Goal: Task Accomplishment & Management: Use online tool/utility

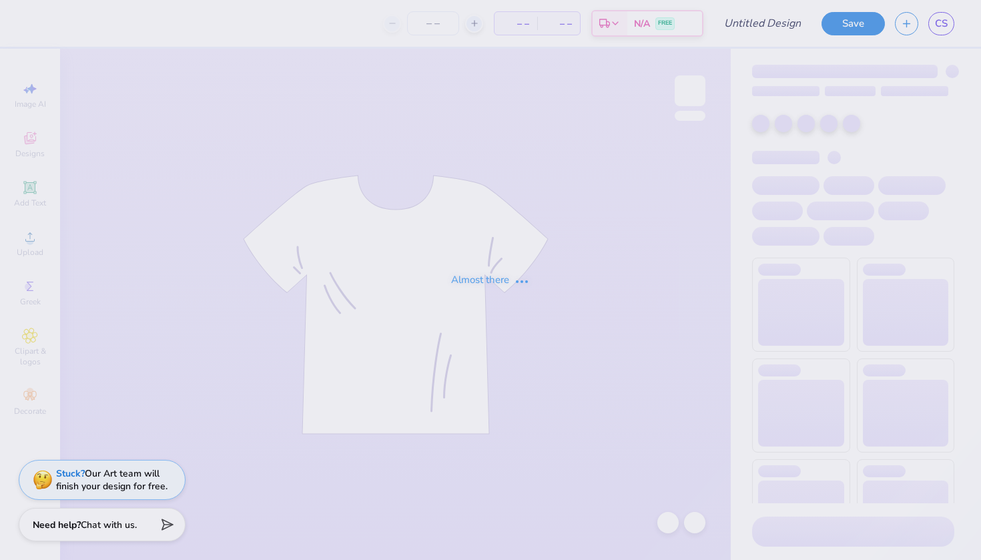
type input "AKPSI"
type input "12"
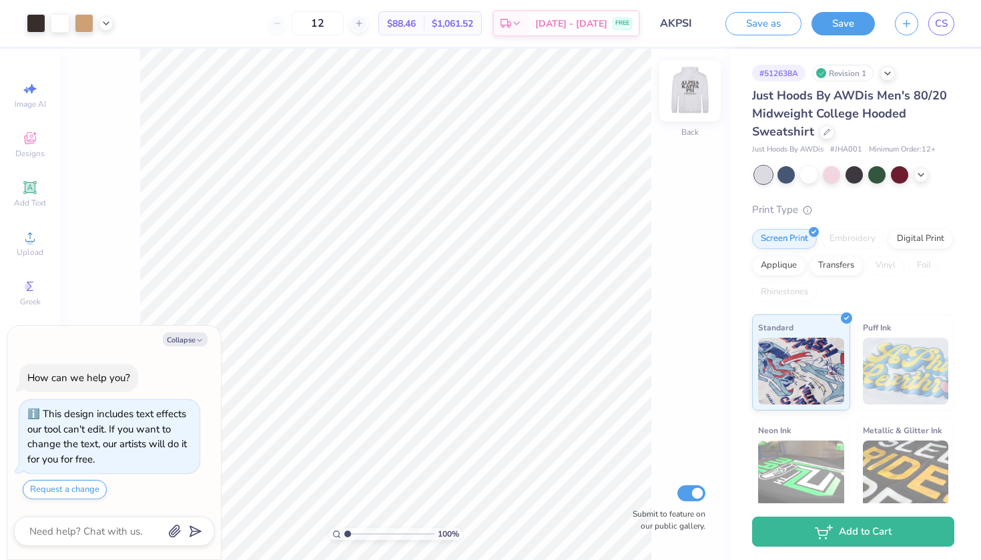
click at [683, 95] on img at bounding box center [689, 90] width 53 height 53
click at [683, 95] on img at bounding box center [690, 90] width 27 height 27
type textarea "x"
click at [699, 496] on input "Submit to feature on our public gallery." at bounding box center [691, 493] width 28 height 16
checkbox input "false"
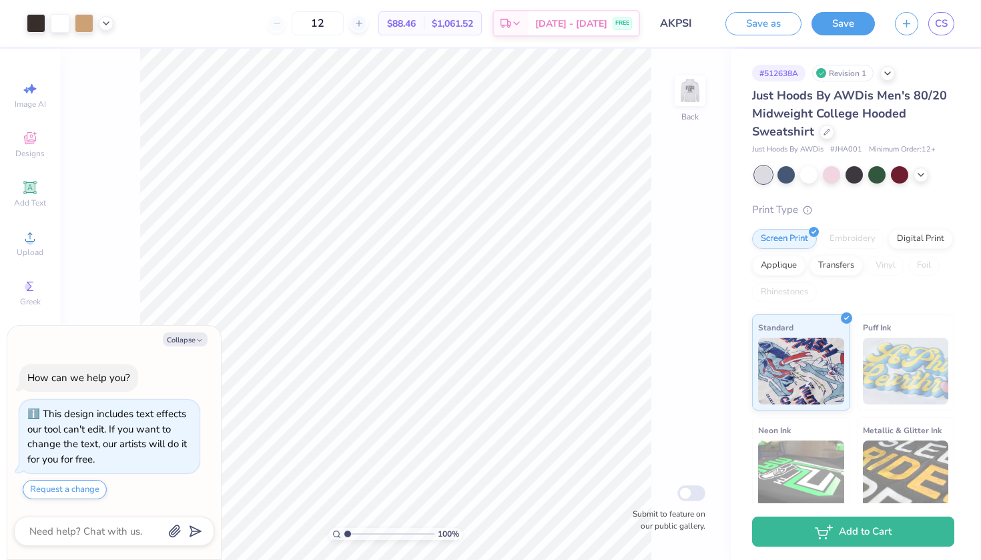
click at [134, 182] on div "100 % Back Submit to feature on our public gallery." at bounding box center [395, 304] width 671 height 511
click at [669, 23] on input "AKPSI" at bounding box center [682, 23] width 65 height 27
click at [952, 17] on link "CS" at bounding box center [941, 23] width 26 height 23
type textarea "x"
click at [692, 100] on img at bounding box center [689, 90] width 53 height 53
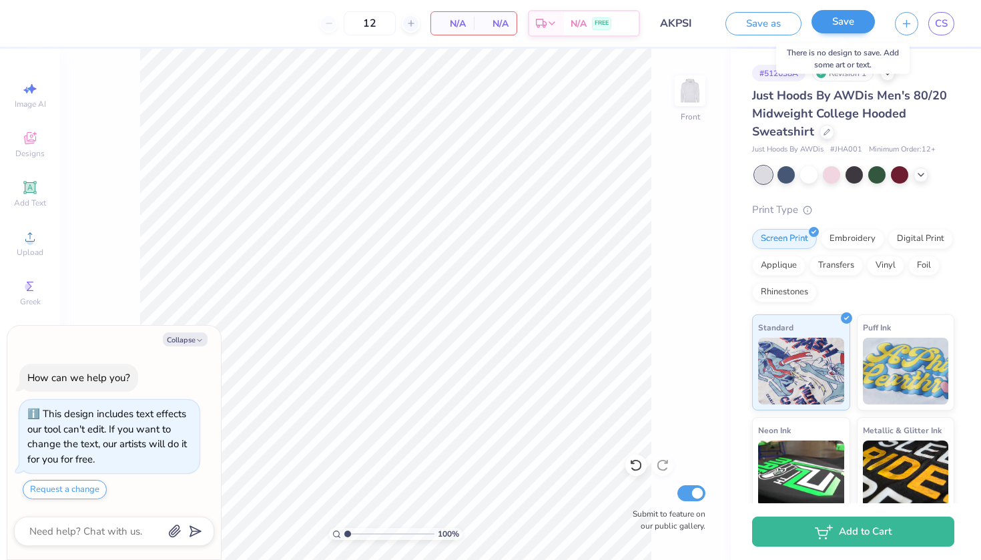
click at [845, 30] on button "Save" at bounding box center [842, 21] width 63 height 23
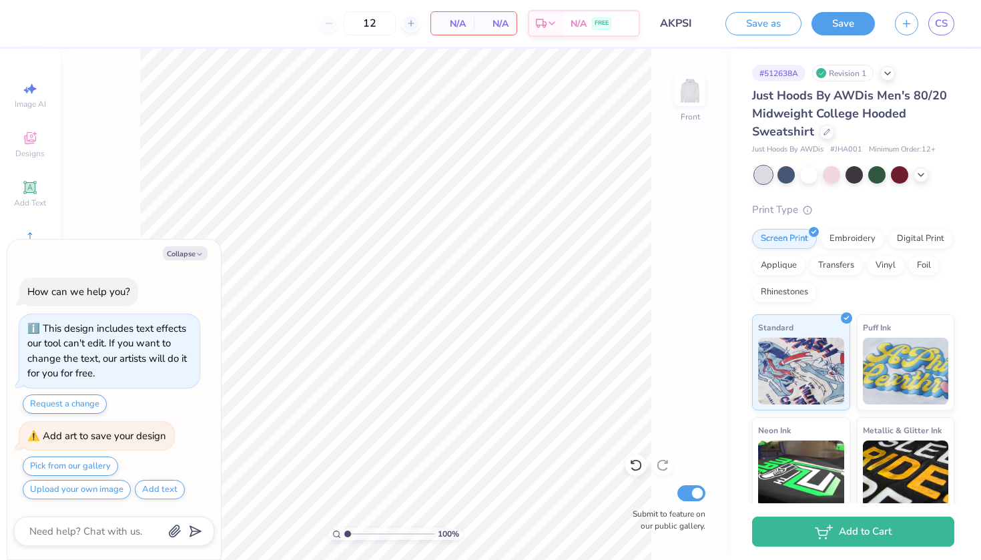
click at [888, 81] on div "# 512638A Revision 1" at bounding box center [853, 73] width 202 height 17
click at [888, 77] on div at bounding box center [887, 72] width 15 height 15
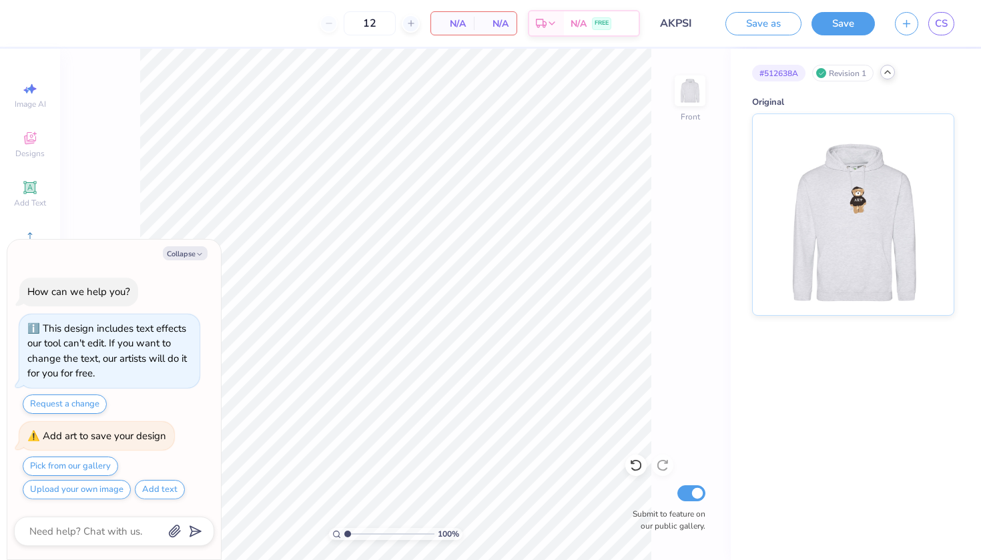
click at [129, 219] on div "100 % Front Submit to feature on our public gallery." at bounding box center [395, 304] width 671 height 511
click at [195, 254] on button "Collapse" at bounding box center [185, 253] width 45 height 14
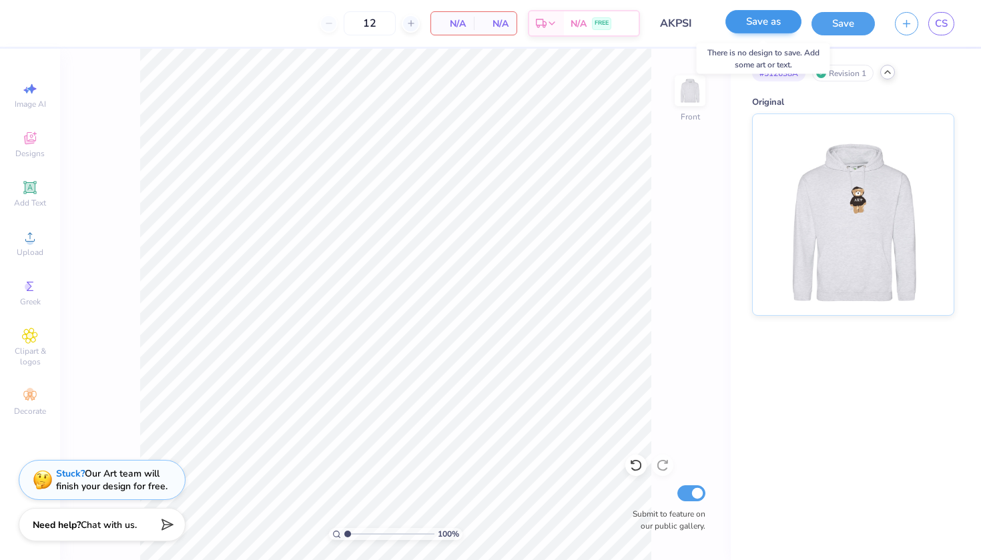
click at [739, 18] on button "Save as" at bounding box center [763, 21] width 76 height 23
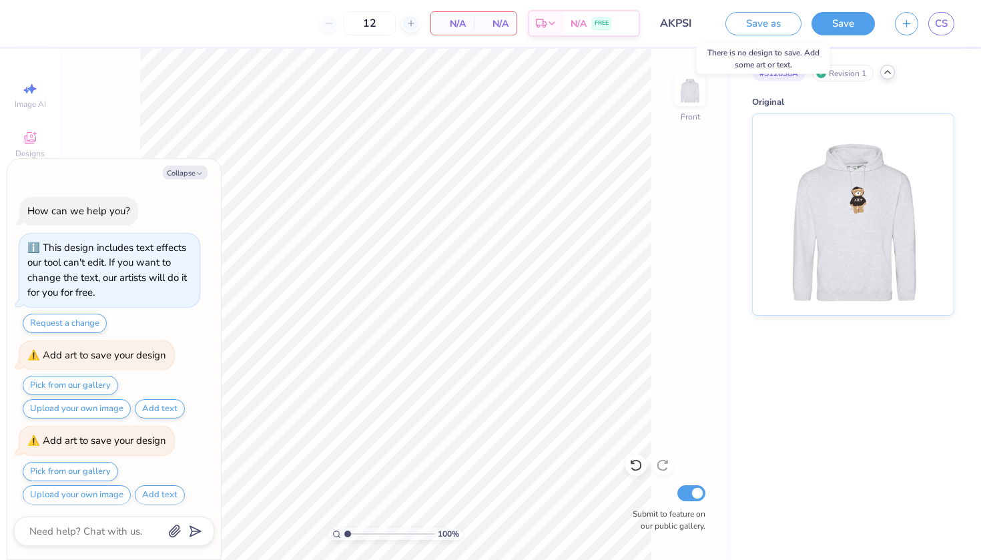
scroll to position [3, 0]
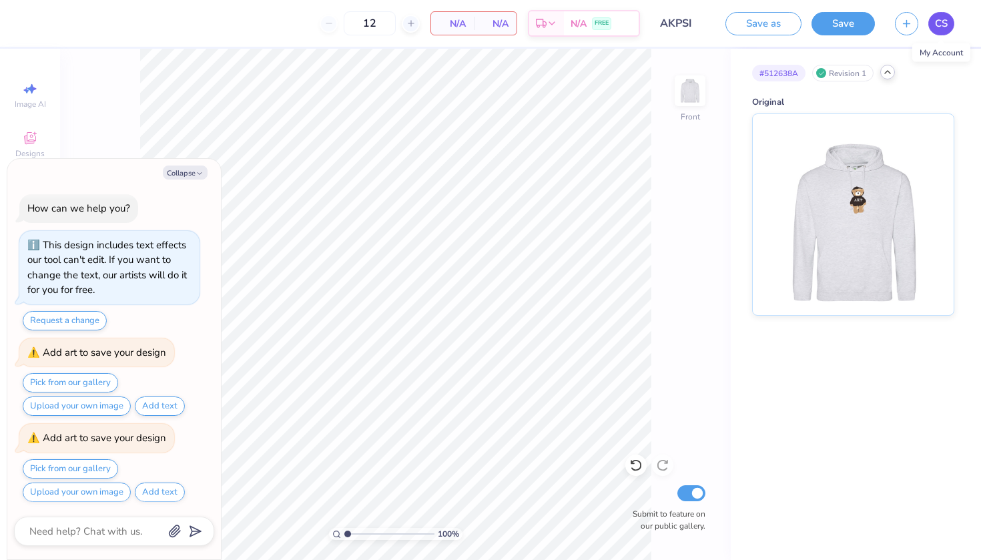
click at [945, 33] on link "CS" at bounding box center [941, 23] width 26 height 23
type textarea "x"
